Goal: Information Seeking & Learning: Compare options

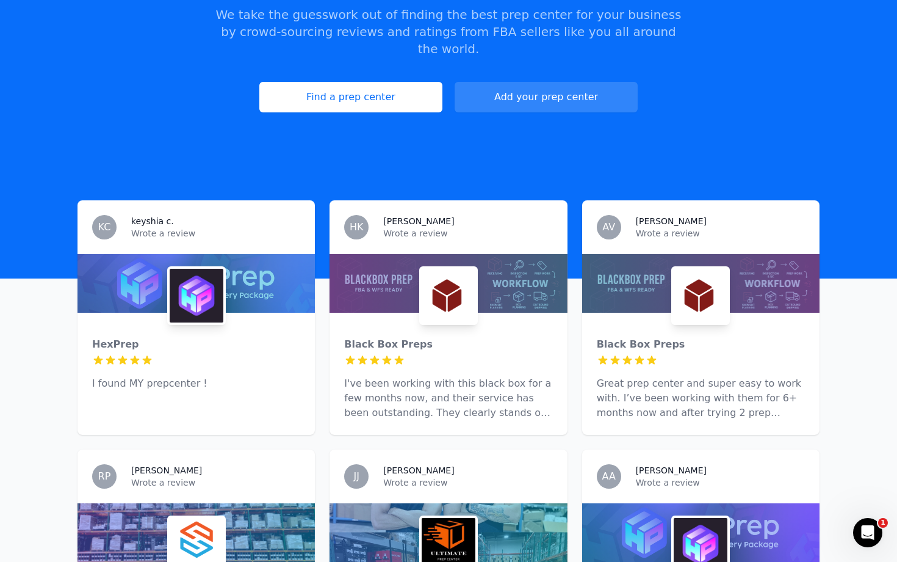
click at [493, 313] on div "Black Box Preps 5 out of 5 stars I've been working with this black box for a fe…" at bounding box center [448, 374] width 237 height 122
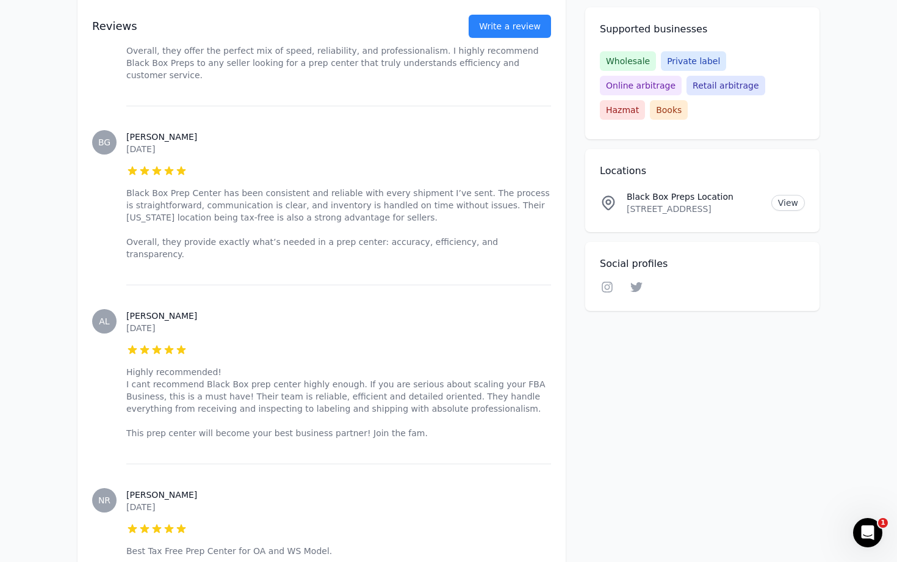
scroll to position [2815, 0]
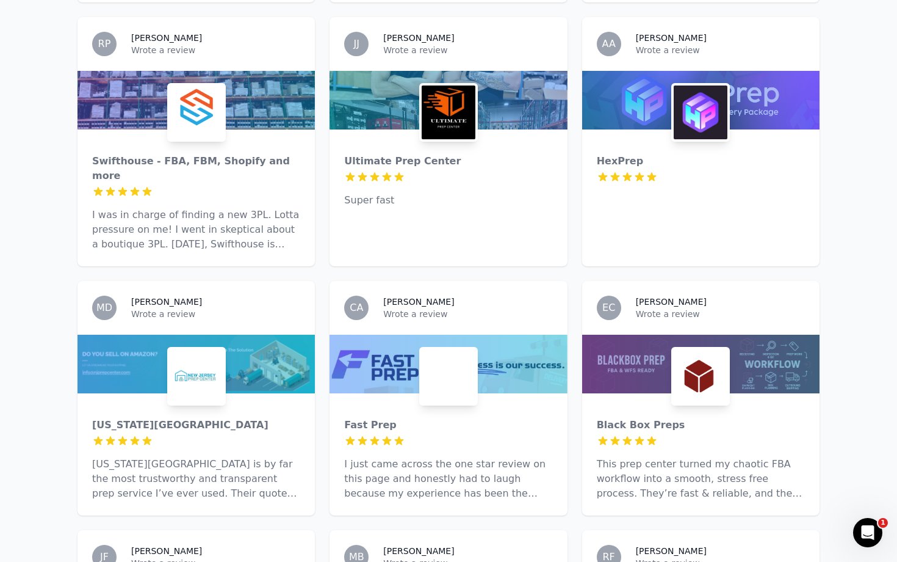
scroll to position [732, 0]
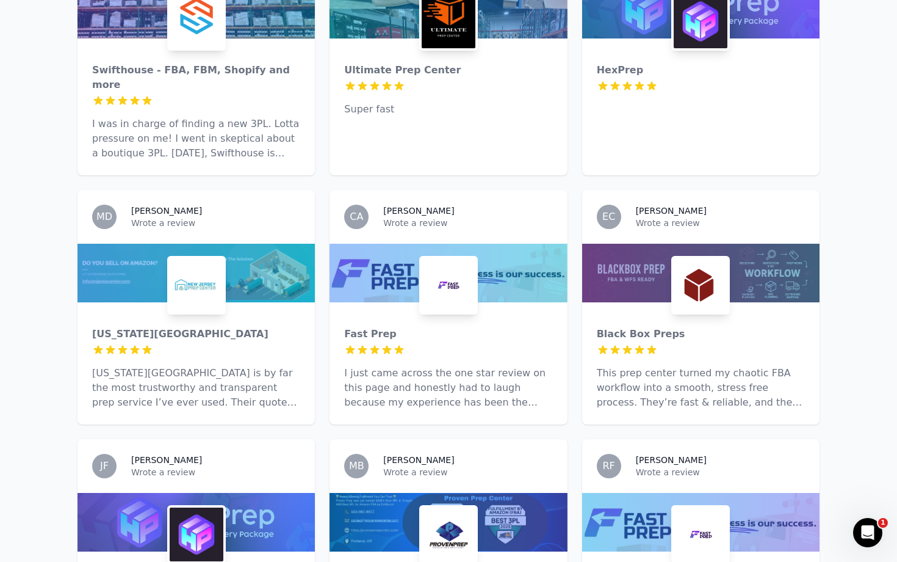
click at [427, 258] on img at bounding box center [449, 285] width 54 height 54
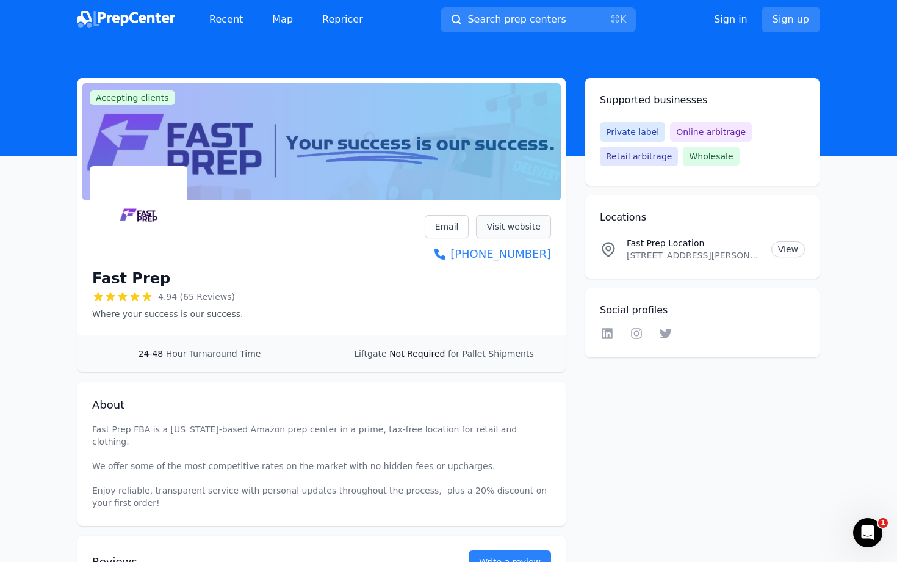
click at [491, 228] on link "Visit website" at bounding box center [513, 226] width 75 height 23
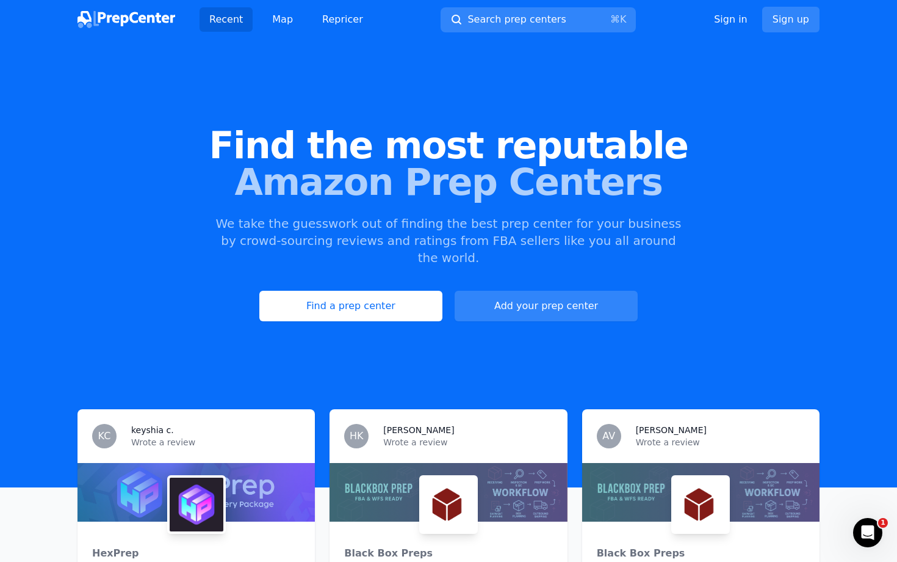
click at [417, 488] on div at bounding box center [448, 492] width 237 height 59
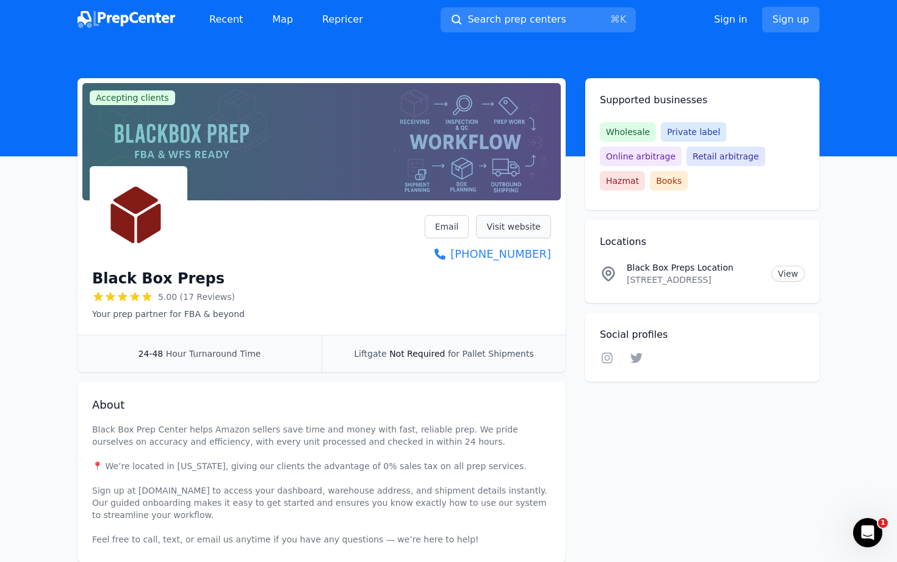
click at [520, 226] on link "Visit website" at bounding box center [513, 226] width 75 height 23
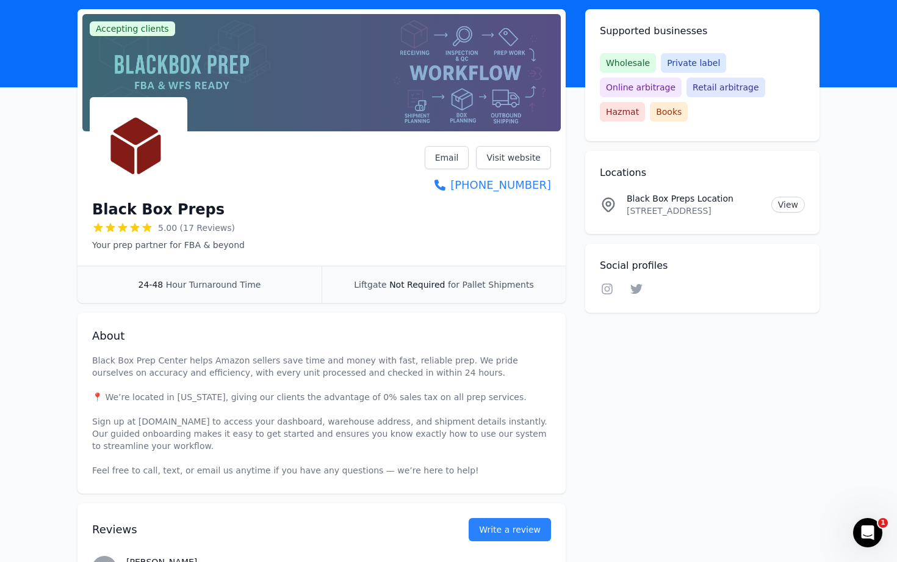
scroll to position [70, 0]
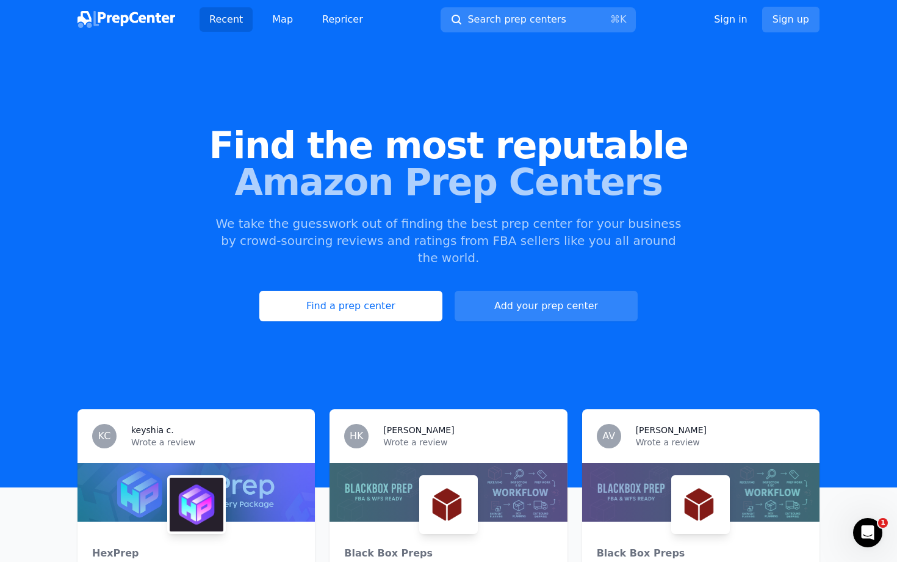
click at [314, 271] on div "Find the most reputable Amazon Prep Centers We take the guesswork out of findin…" at bounding box center [448, 224] width 897 height 331
click at [309, 291] on link "Find a prep center" at bounding box center [350, 306] width 183 height 31
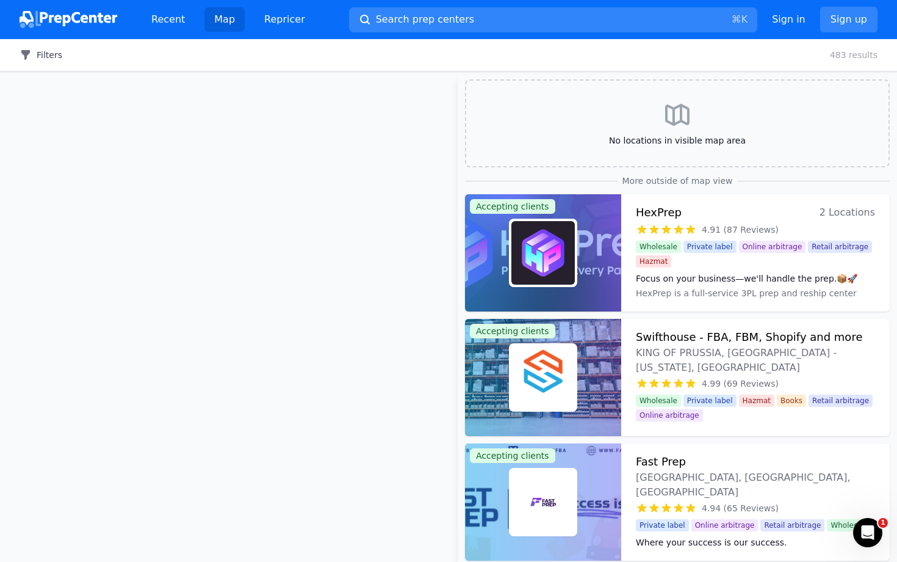
click at [61, 56] on button "Filters" at bounding box center [41, 55] width 43 height 12
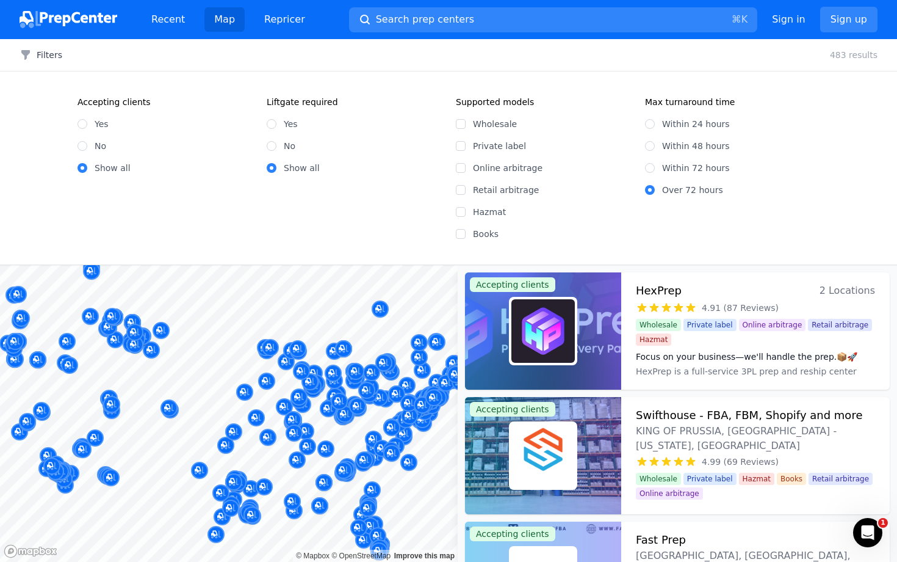
click at [277, 145] on div "No" at bounding box center [354, 146] width 175 height 12
click at [274, 144] on input "No" at bounding box center [272, 146] width 10 height 10
radio input "true"
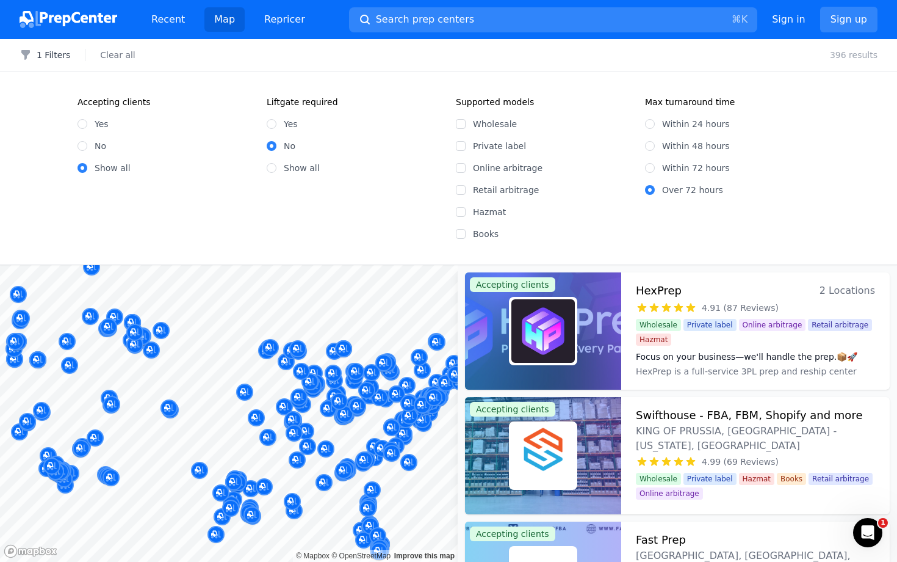
click at [653, 128] on div "Within 24 hours" at bounding box center [732, 124] width 175 height 12
click at [653, 124] on input "Within 24 hours" at bounding box center [650, 124] width 10 height 10
radio input "true"
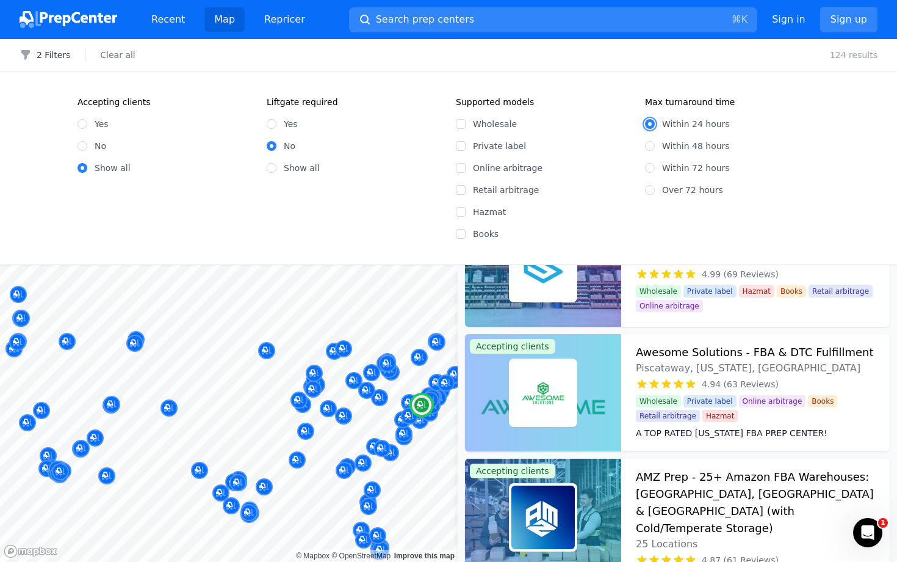
scroll to position [64, 0]
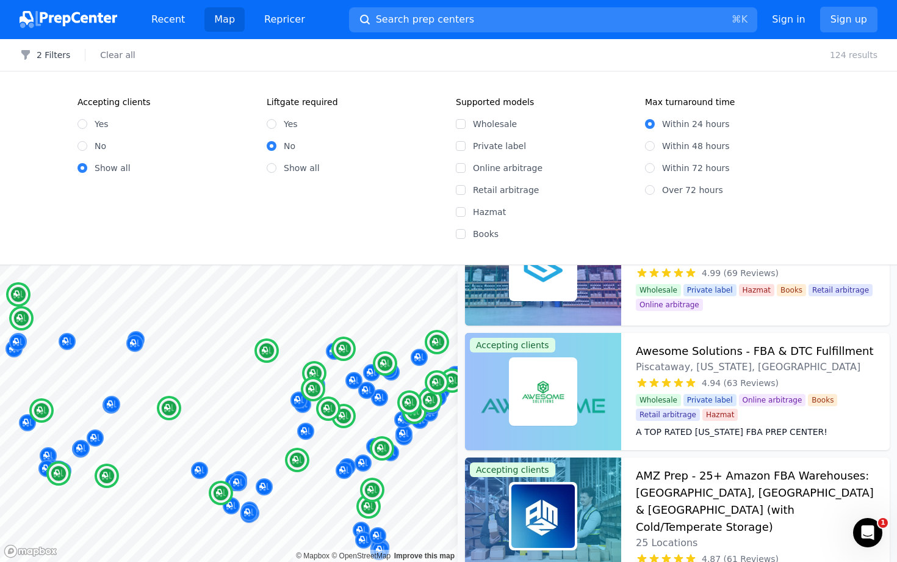
click at [597, 500] on div at bounding box center [543, 515] width 156 height 117
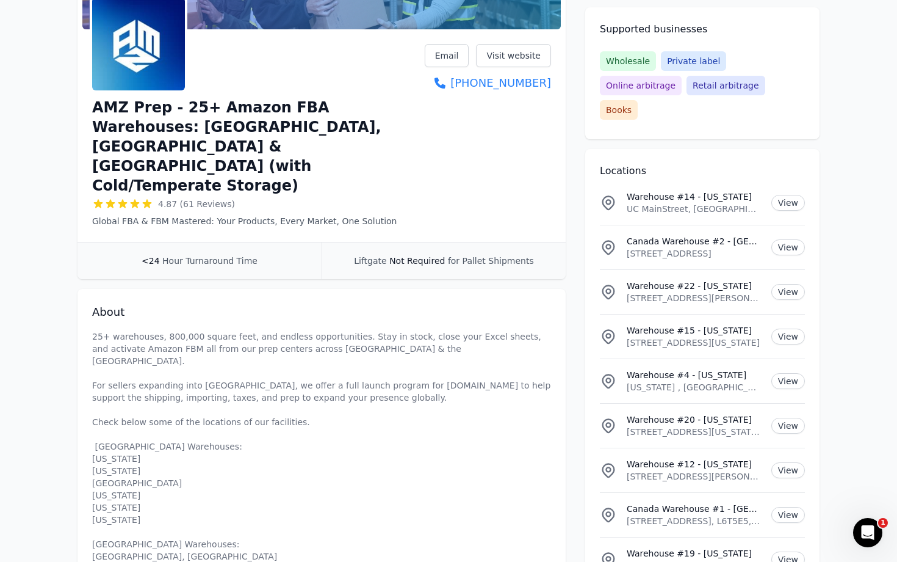
scroll to position [169, 0]
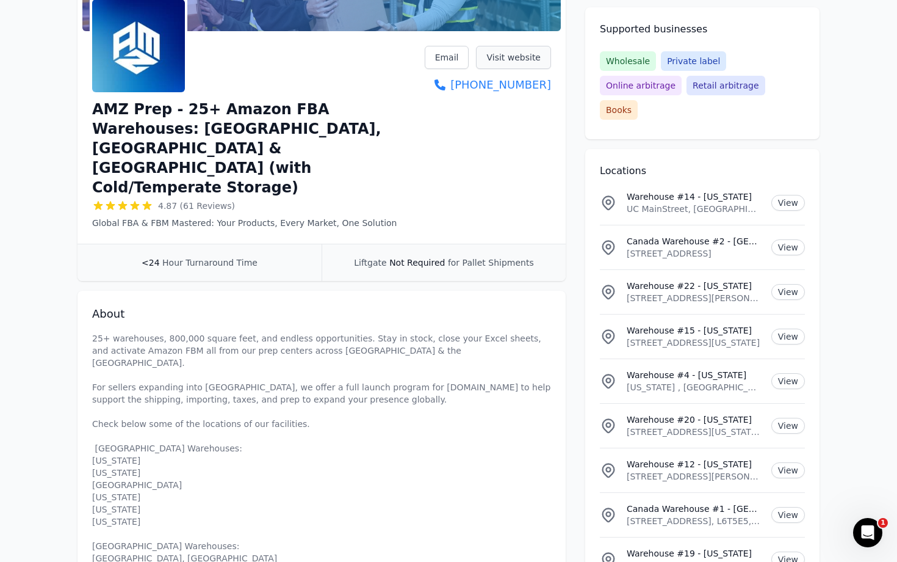
click at [532, 61] on link "Visit website" at bounding box center [513, 57] width 75 height 23
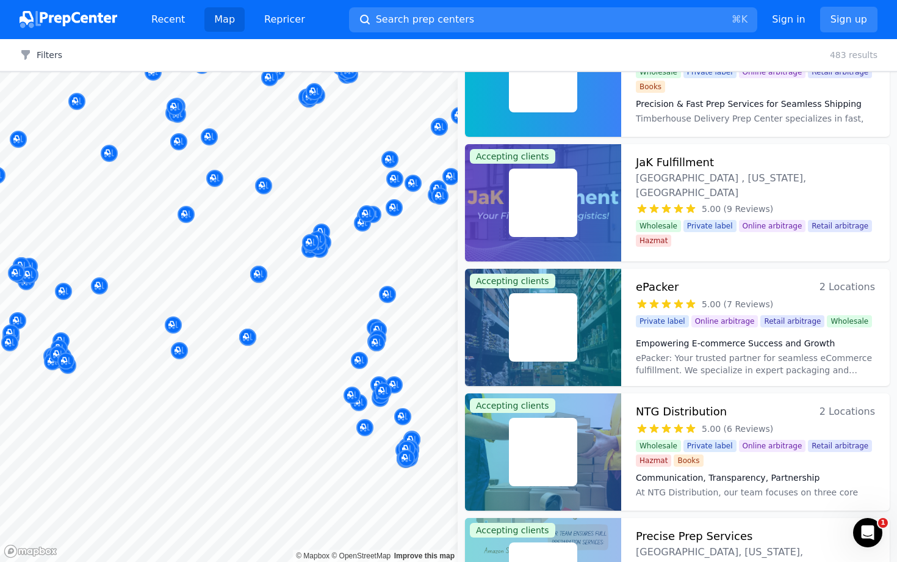
scroll to position [309, 0]
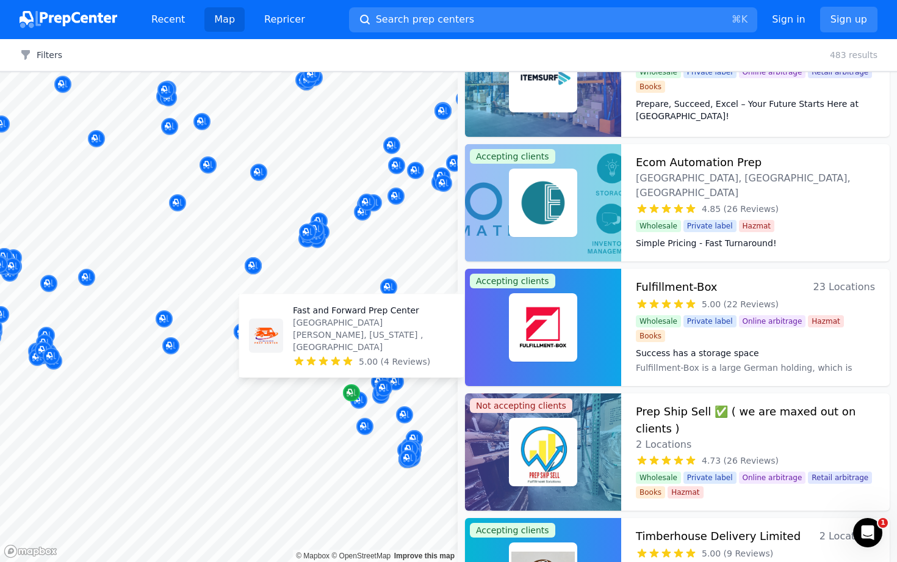
click at [355, 392] on icon "Map marker" at bounding box center [352, 393] width 10 height 8
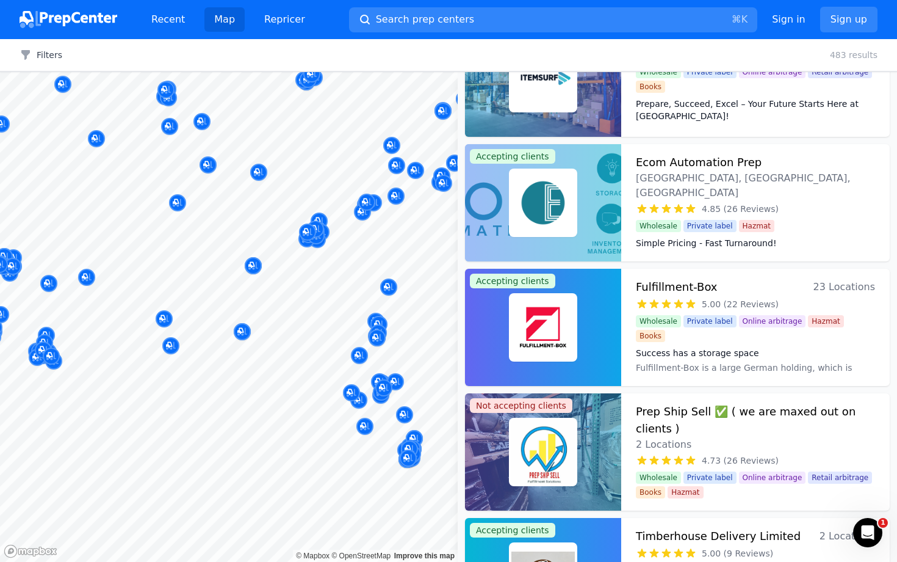
click at [352, 394] on div at bounding box center [368, 399] width 234 height 10
click at [361, 396] on div at bounding box center [368, 399] width 234 height 10
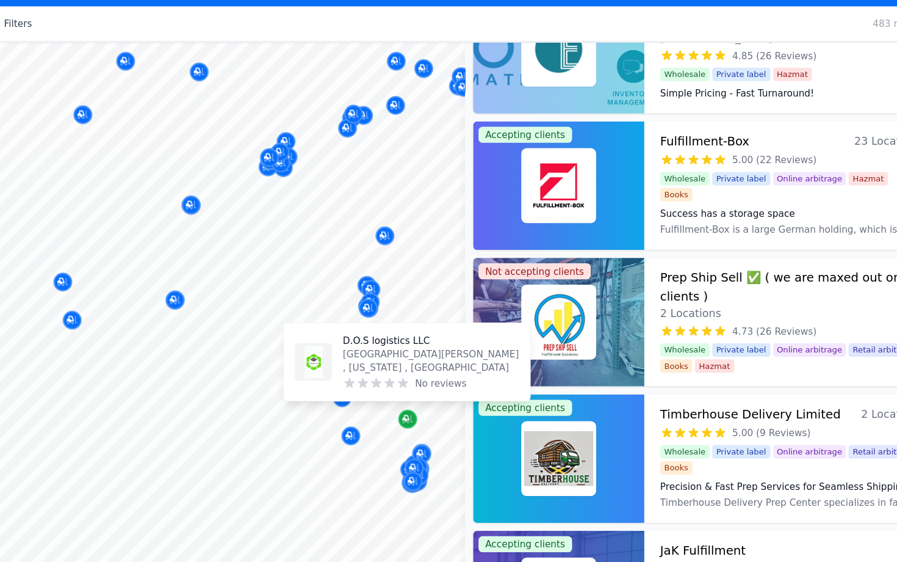
scroll to position [184, 0]
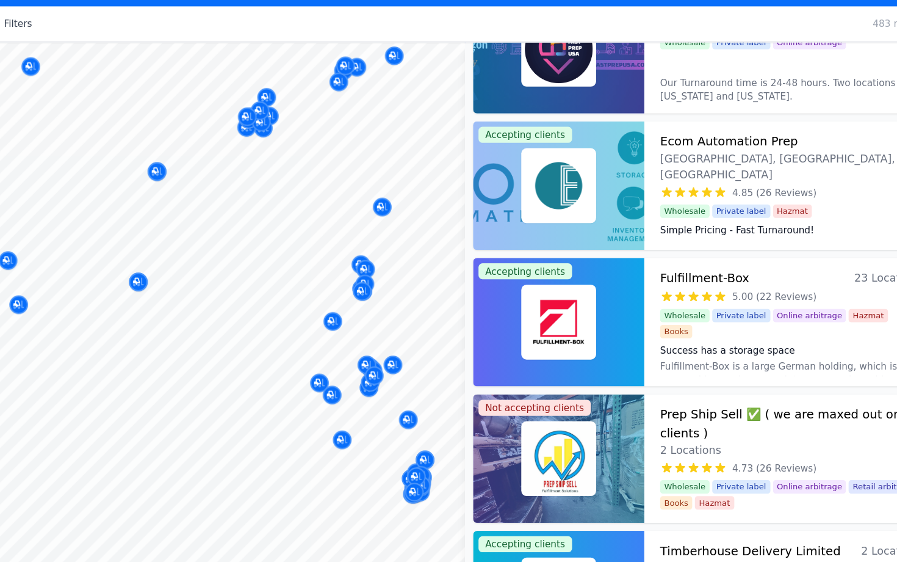
click at [324, 383] on div at bounding box center [351, 380] width 234 height 10
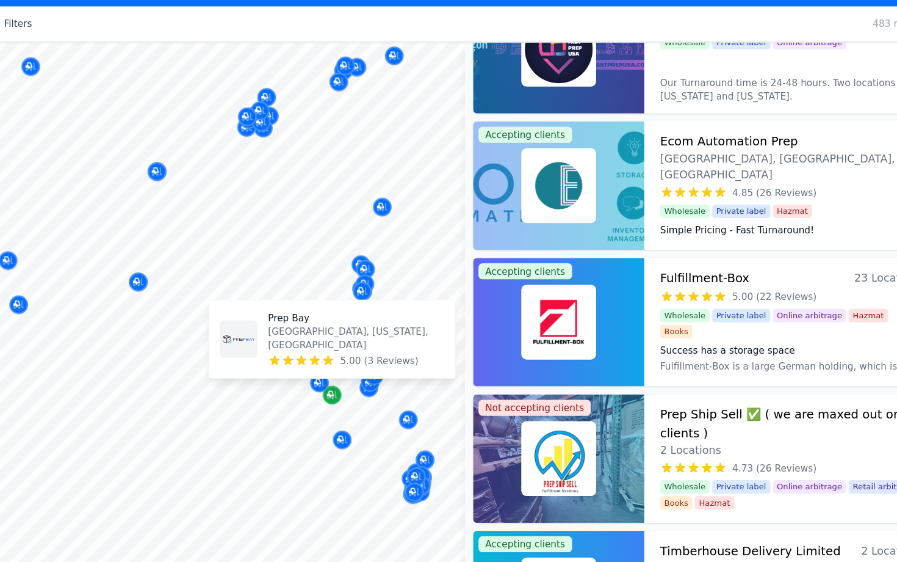
click at [334, 392] on icon "Map marker" at bounding box center [336, 394] width 10 height 12
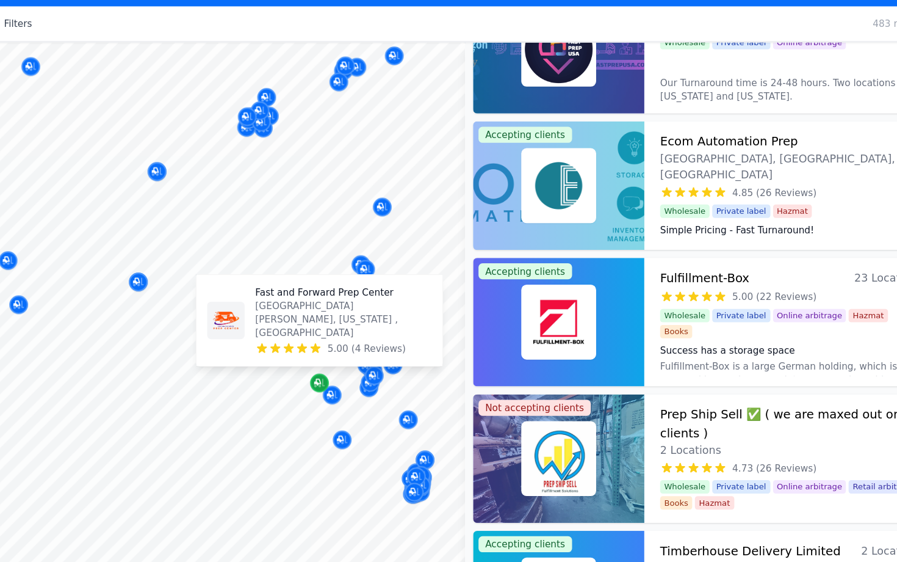
click at [329, 385] on icon "Map marker" at bounding box center [325, 383] width 10 height 8
click at [326, 386] on icon "Map marker" at bounding box center [325, 383] width 10 height 8
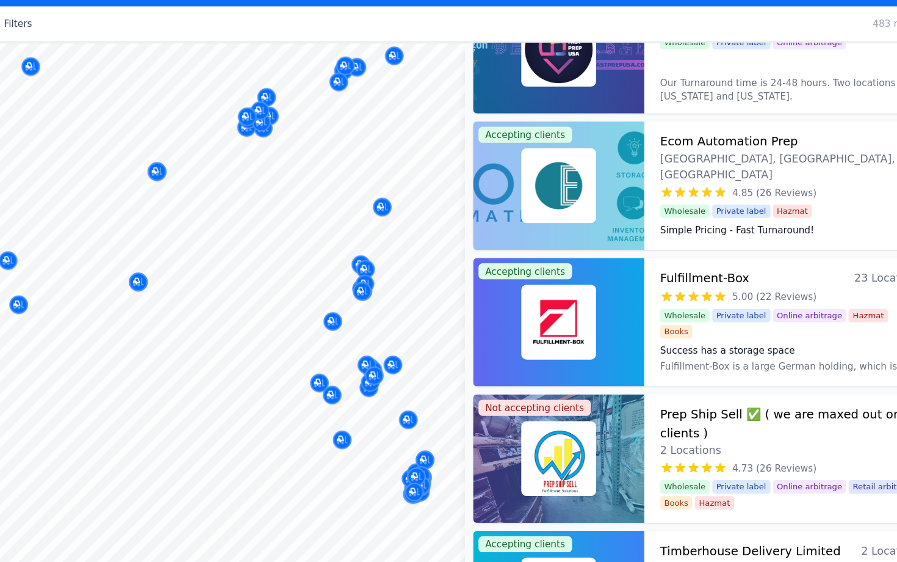
click at [324, 382] on div at bounding box center [336, 381] width 234 height 10
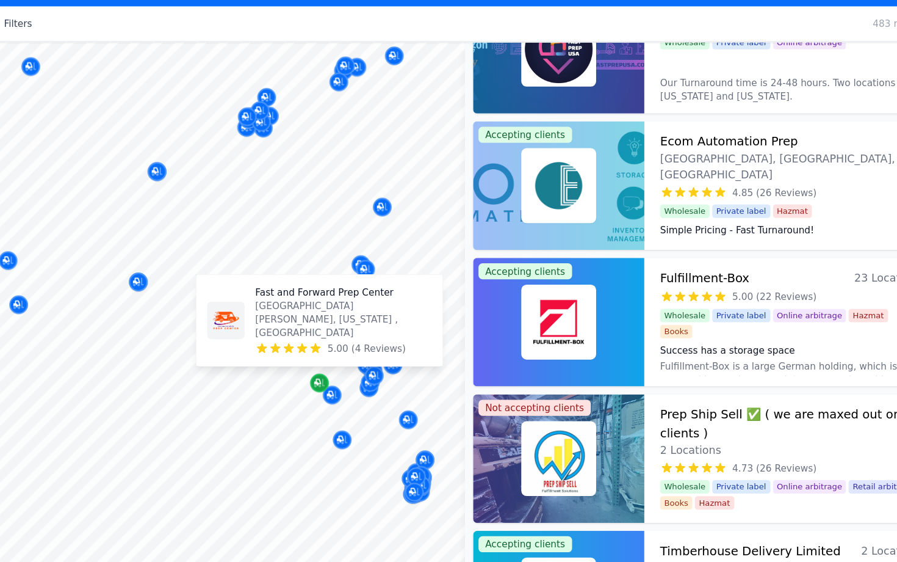
click at [321, 389] on icon "Map marker" at bounding box center [325, 383] width 10 height 12
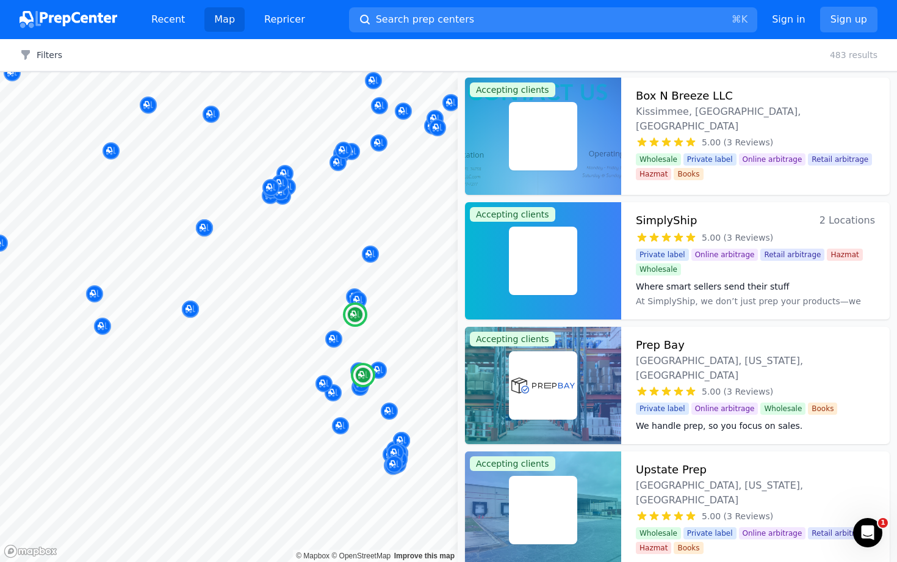
scroll to position [1623, 0]
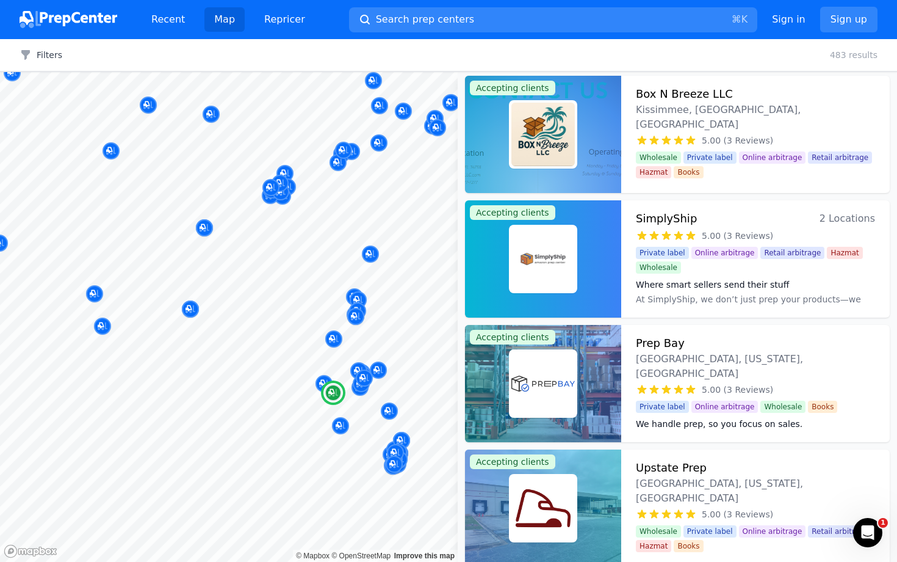
click at [573, 345] on div at bounding box center [543, 383] width 156 height 117
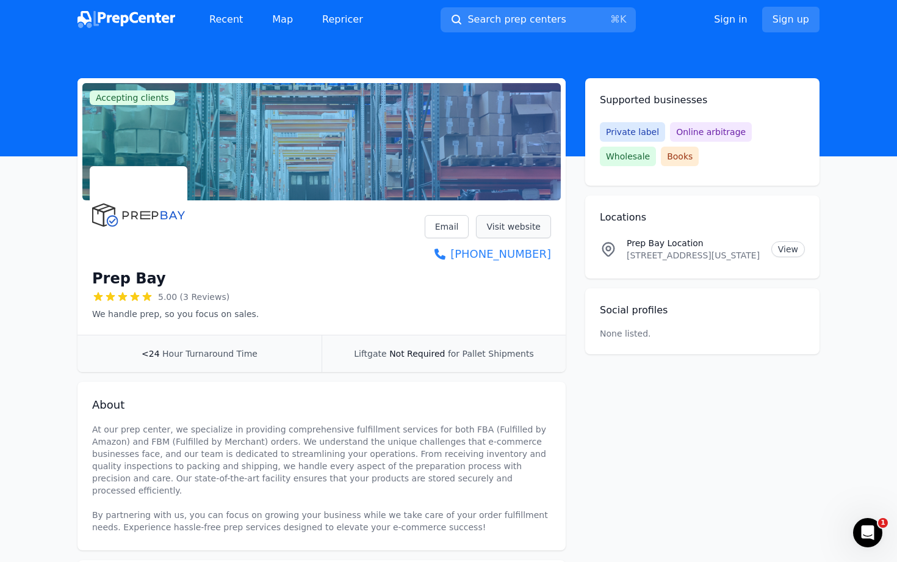
click at [527, 234] on link "Visit website" at bounding box center [513, 226] width 75 height 23
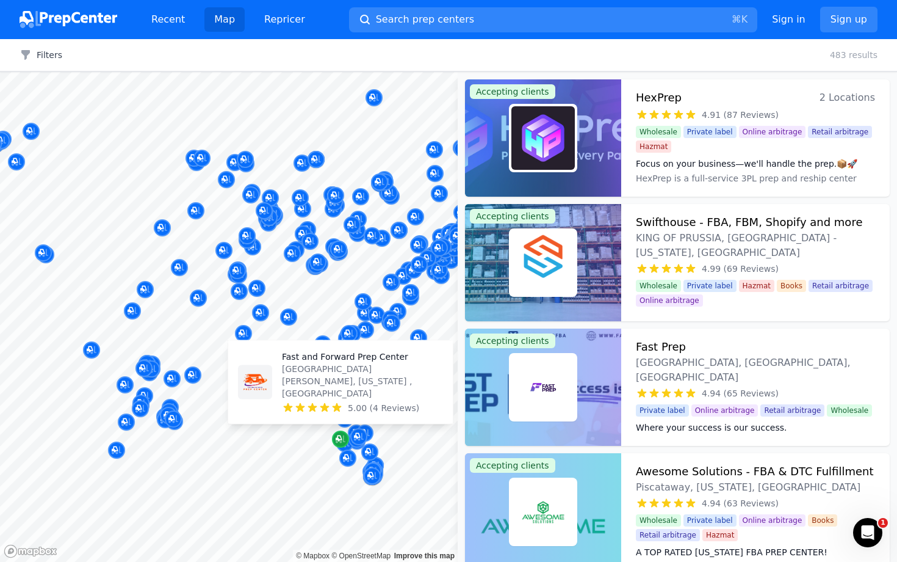
click at [341, 438] on icon "Map marker" at bounding box center [339, 438] width 6 height 6
click at [337, 396] on p "[GEOGRAPHIC_DATA][PERSON_NAME], [US_STATE] , [GEOGRAPHIC_DATA]" at bounding box center [362, 381] width 161 height 37
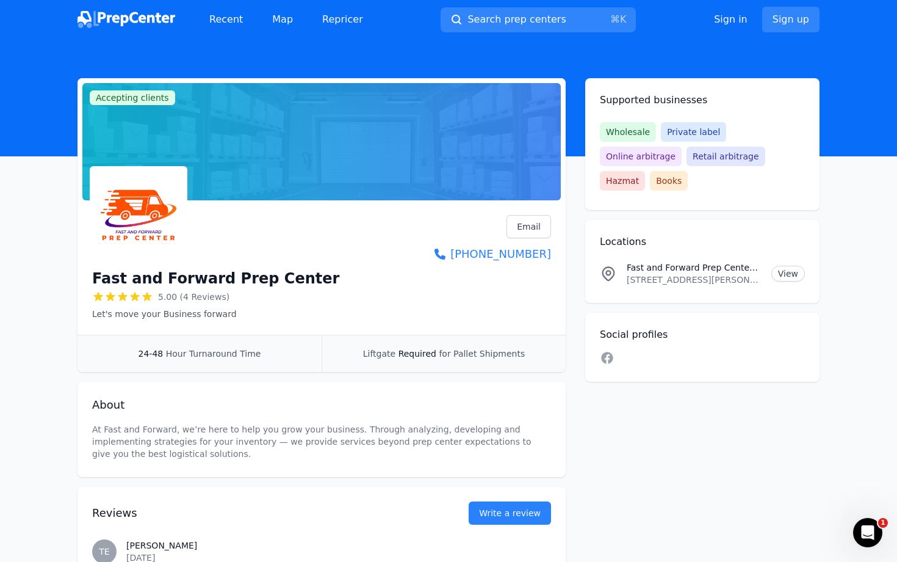
click at [266, 280] on h1 "Fast and Forward Prep Center" at bounding box center [215, 279] width 247 height 20
